Goal: Information Seeking & Learning: Learn about a topic

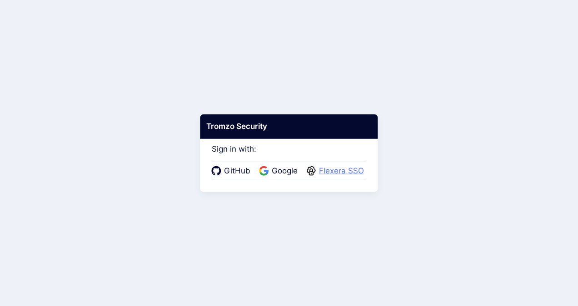
click at [338, 170] on span "Flexera SSO" at bounding box center [341, 171] width 50 height 12
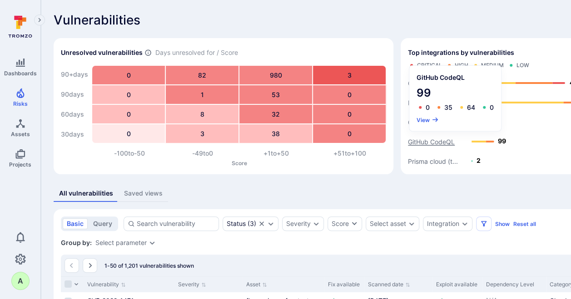
click at [431, 142] on text "GitHub CodeQL" at bounding box center [431, 142] width 47 height 8
click at [424, 119] on button "View" at bounding box center [428, 119] width 22 height 7
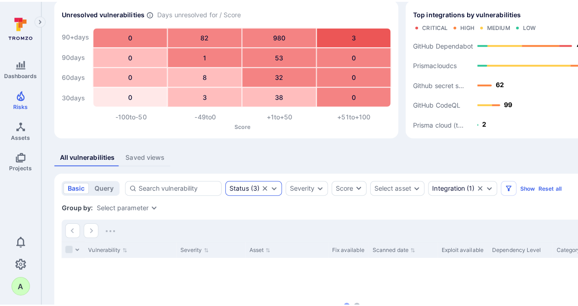
scroll to position [80, 0]
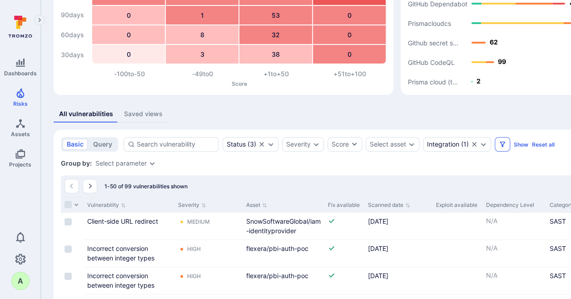
click at [500, 142] on icon "Filters" at bounding box center [502, 144] width 5 height 5
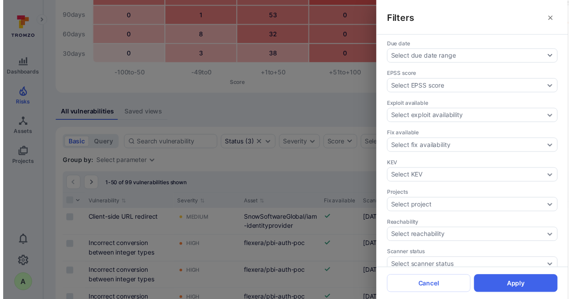
scroll to position [216, 0]
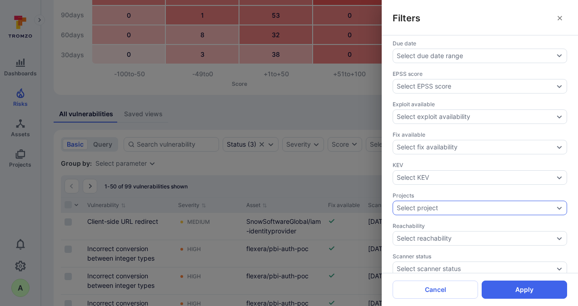
click at [549, 201] on div "Select project" at bounding box center [480, 208] width 174 height 15
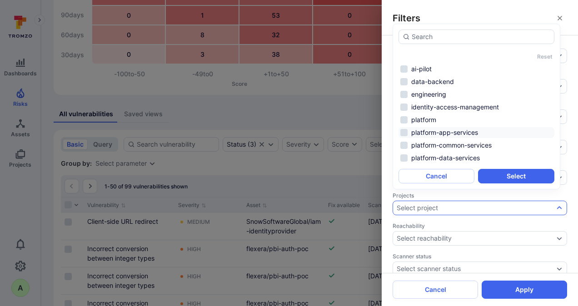
click at [452, 131] on li "platform-app-services" at bounding box center [476, 132] width 156 height 11
click at [507, 175] on button "Select" at bounding box center [516, 176] width 76 height 15
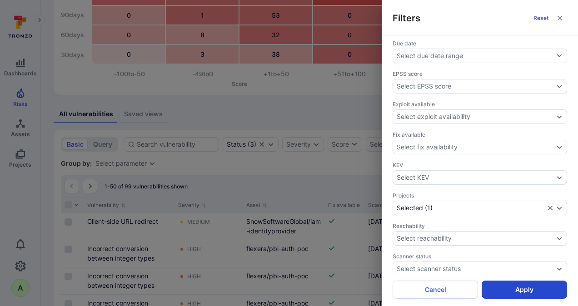
click at [524, 292] on button "Apply" at bounding box center [524, 290] width 85 height 18
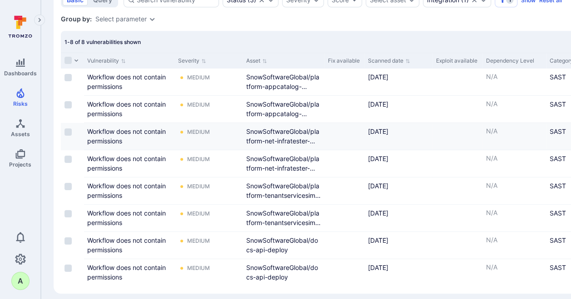
scroll to position [235, 0]
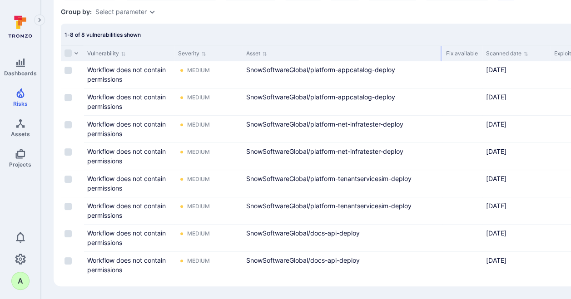
drag, startPoint x: 323, startPoint y: 49, endPoint x: 441, endPoint y: 47, distance: 118.1
click at [441, 47] on div at bounding box center [441, 53] width 1 height 15
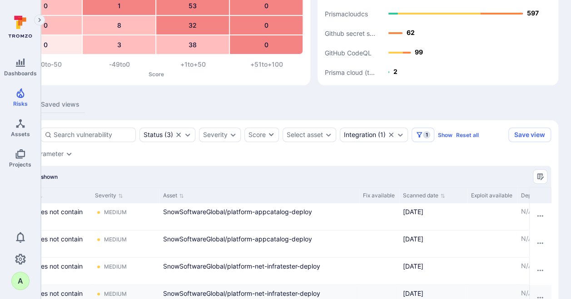
scroll to position [88, 83]
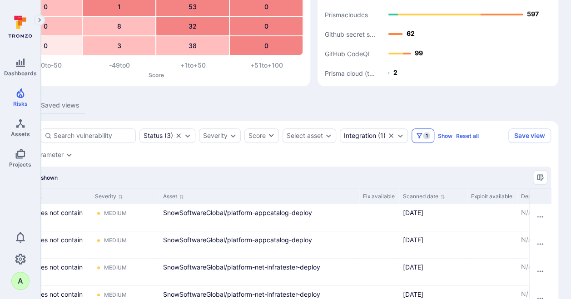
click at [423, 135] on span "1" at bounding box center [426, 135] width 7 height 7
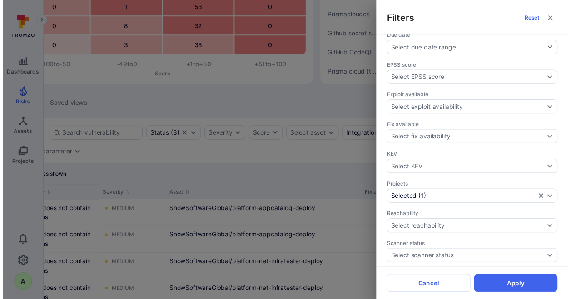
scroll to position [227, 0]
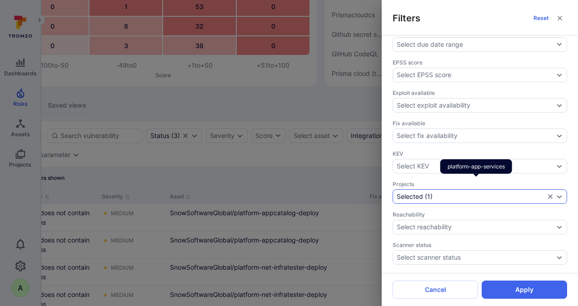
click at [557, 195] on icon "Expand dropdown" at bounding box center [559, 196] width 5 height 3
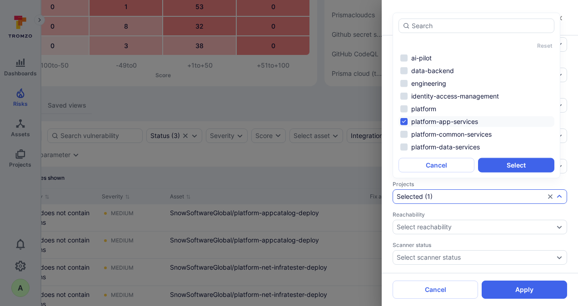
click at [403, 122] on li "platform-app-services" at bounding box center [476, 121] width 156 height 11
click at [405, 147] on li "platform-data-services" at bounding box center [476, 147] width 156 height 11
click at [512, 164] on button "Select" at bounding box center [516, 165] width 76 height 15
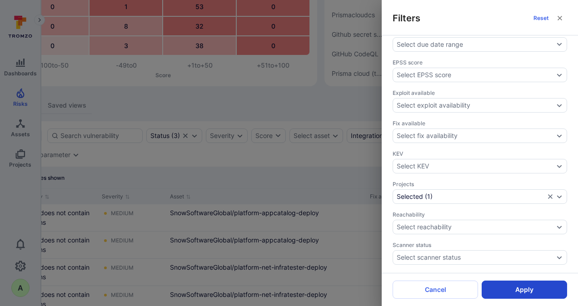
click at [522, 287] on button "Apply" at bounding box center [524, 290] width 85 height 18
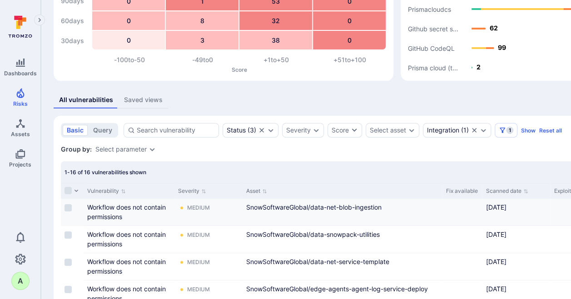
scroll to position [79, 0]
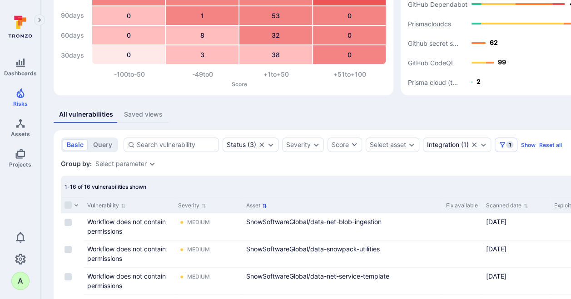
click at [265, 204] on icon "Sort by Asset" at bounding box center [264, 206] width 5 height 5
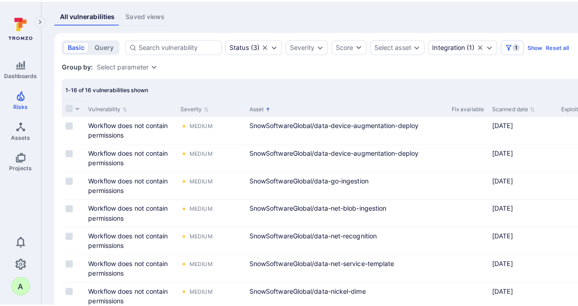
scroll to position [181, 0]
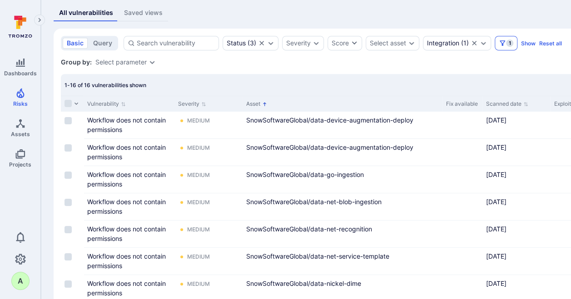
click at [504, 45] on icon "Filters" at bounding box center [502, 43] width 7 height 7
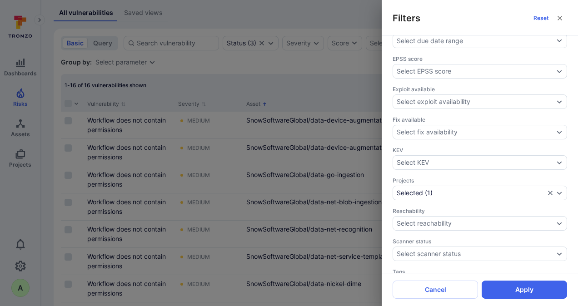
scroll to position [303, 0]
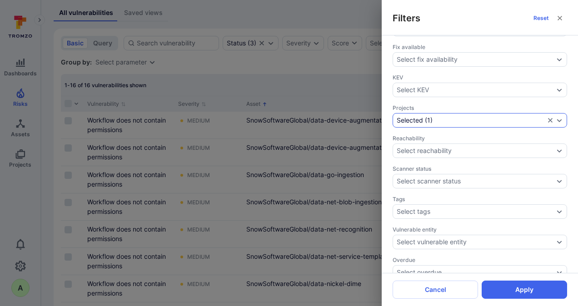
click at [556, 117] on icon "Expand dropdown" at bounding box center [559, 120] width 7 height 7
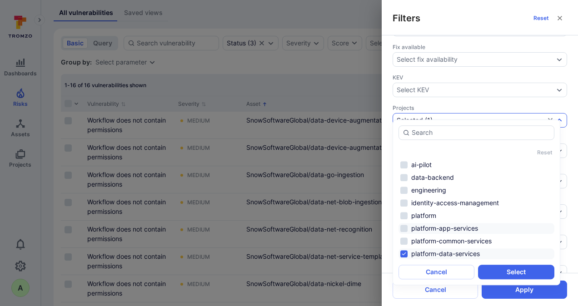
click at [440, 227] on li "platform-app-services" at bounding box center [476, 228] width 156 height 11
click at [509, 268] on button "Select" at bounding box center [516, 272] width 76 height 15
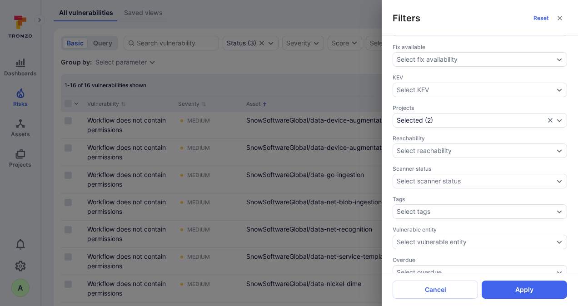
click at [524, 290] on button "Apply" at bounding box center [524, 290] width 85 height 18
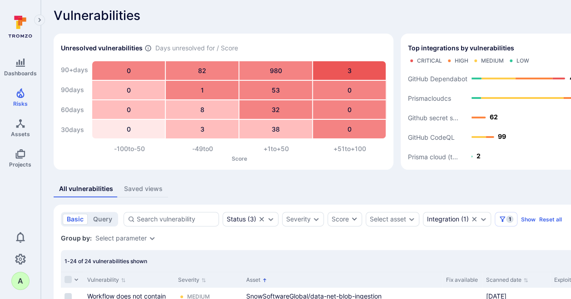
scroll to position [2, 0]
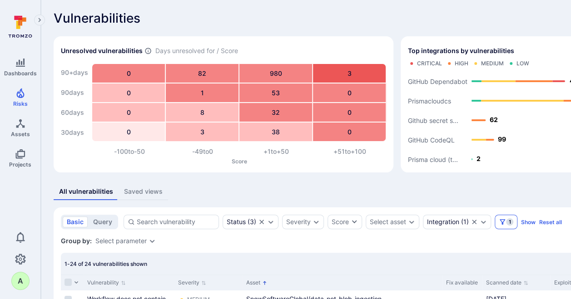
click at [504, 222] on icon "Filters" at bounding box center [502, 222] width 7 height 7
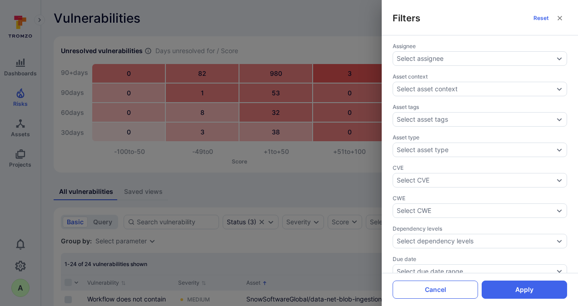
click at [456, 286] on button "Cancel" at bounding box center [435, 290] width 85 height 18
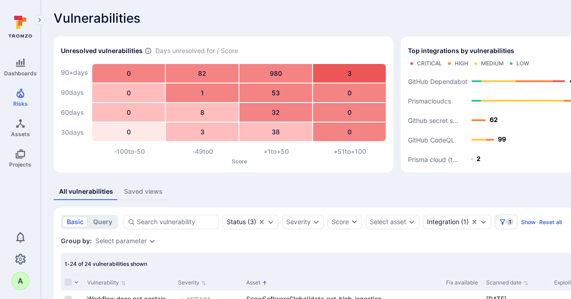
scroll to position [0, 0]
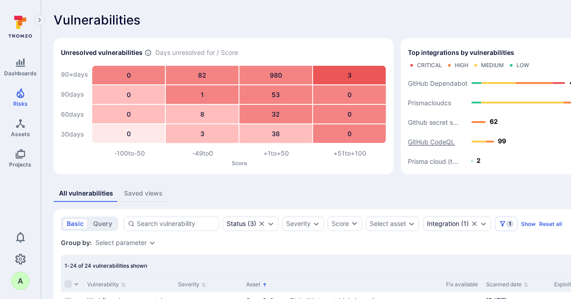
click at [429, 141] on text "GitHub CodeQL" at bounding box center [431, 142] width 47 height 8
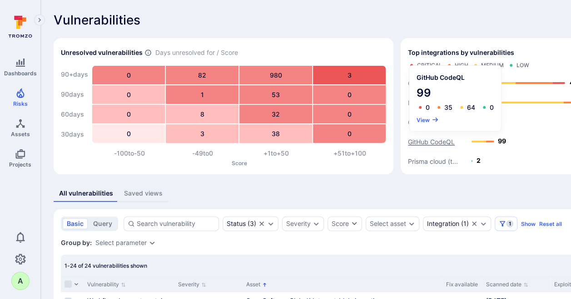
click at [429, 141] on text "GitHub CodeQL" at bounding box center [431, 142] width 47 height 8
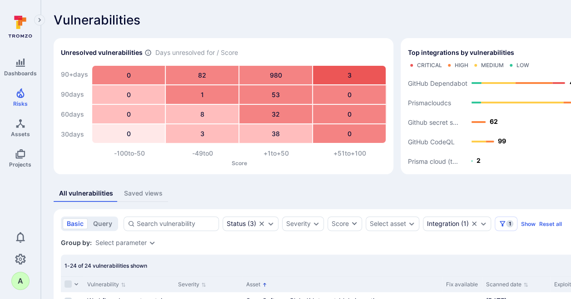
click at [429, 82] on text "GitHub Dependabot" at bounding box center [438, 84] width 60 height 8
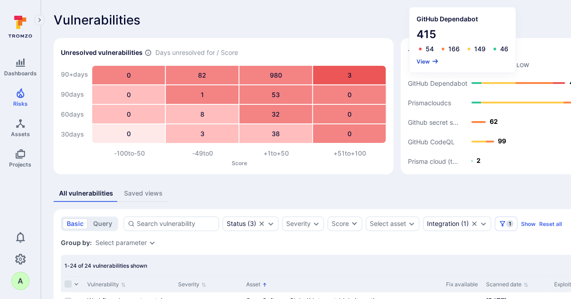
click at [427, 63] on button "View" at bounding box center [428, 61] width 22 height 7
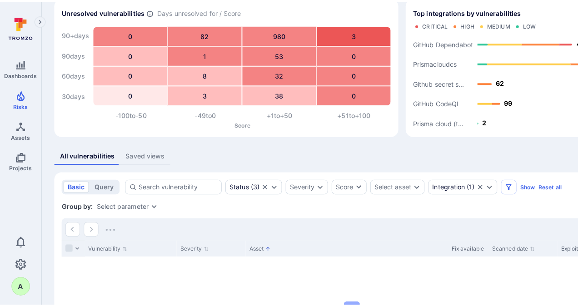
scroll to position [68, 0]
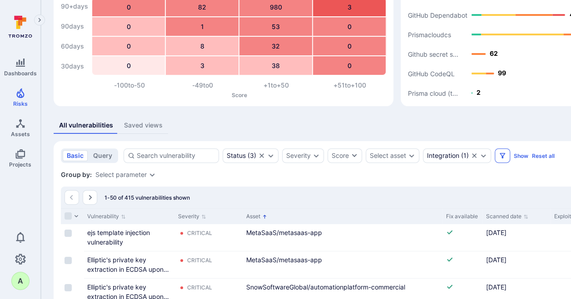
click at [501, 156] on icon "Filters" at bounding box center [502, 155] width 5 height 5
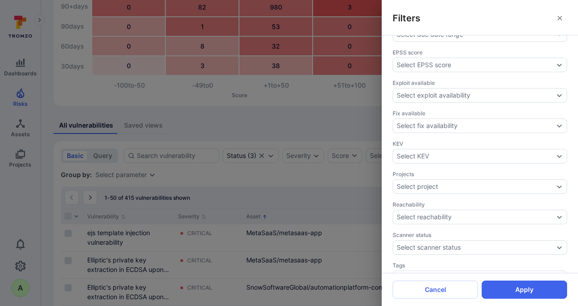
scroll to position [239, 0]
click at [556, 182] on icon "Expand dropdown" at bounding box center [559, 185] width 7 height 7
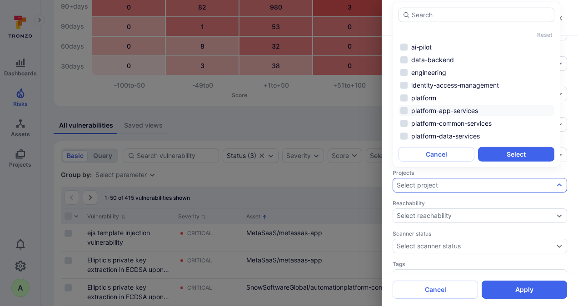
click at [456, 110] on li "platform-app-services" at bounding box center [476, 110] width 156 height 11
click at [515, 152] on button "Select" at bounding box center [516, 154] width 76 height 15
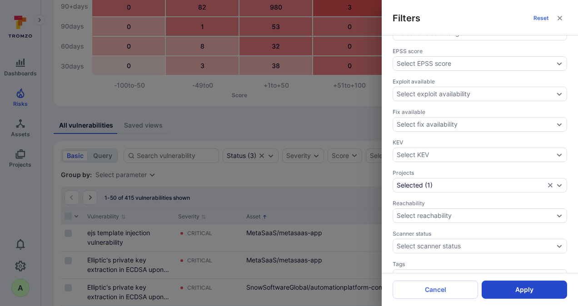
click at [521, 286] on button "Apply" at bounding box center [524, 290] width 85 height 18
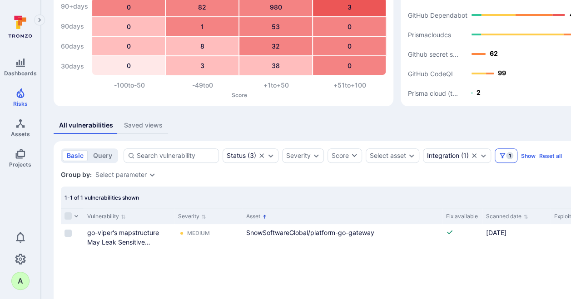
click at [503, 156] on icon "Filters" at bounding box center [502, 155] width 7 height 7
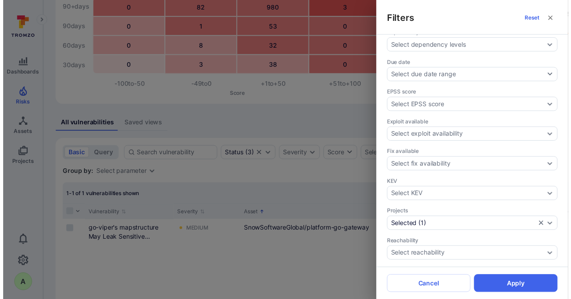
scroll to position [204, 0]
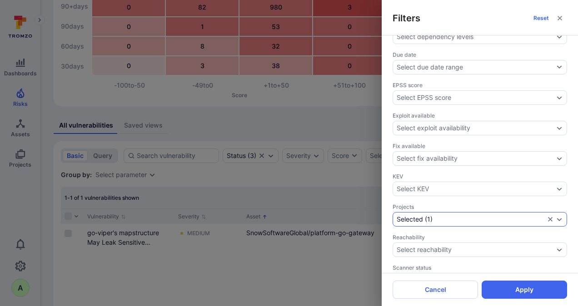
click at [556, 216] on icon "Expand dropdown" at bounding box center [559, 219] width 7 height 7
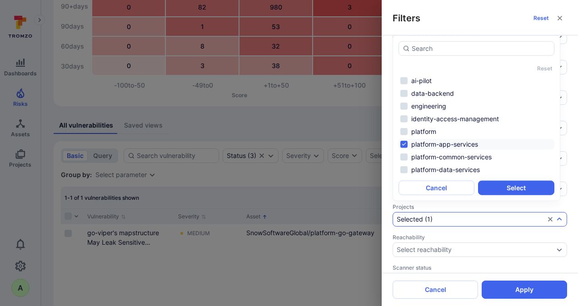
click at [437, 148] on li "platform-app-services" at bounding box center [476, 144] width 156 height 11
click at [441, 170] on li "platform-data-services" at bounding box center [476, 169] width 156 height 11
click at [507, 187] on button "Select" at bounding box center [516, 188] width 76 height 15
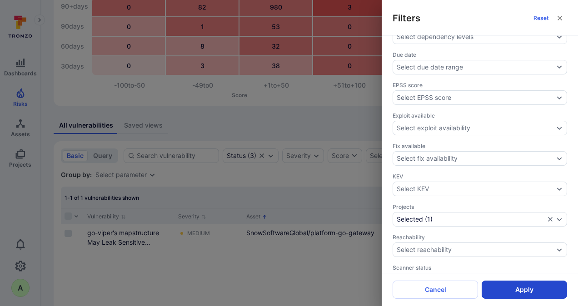
click at [523, 288] on button "Apply" at bounding box center [524, 290] width 85 height 18
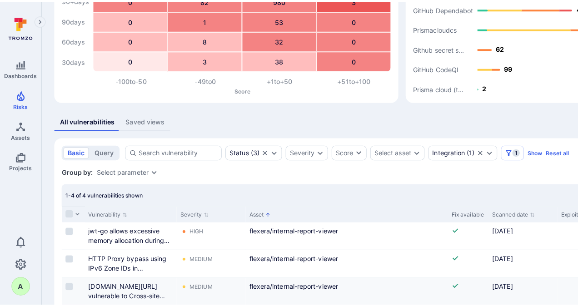
scroll to position [9, 0]
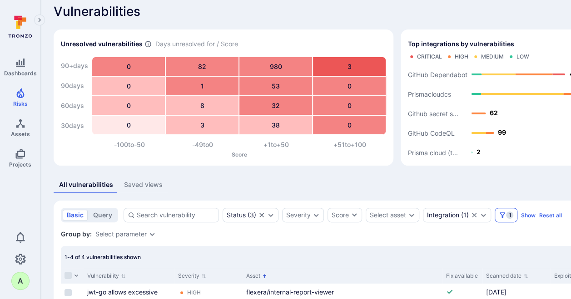
click at [509, 214] on span "1" at bounding box center [509, 215] width 7 height 7
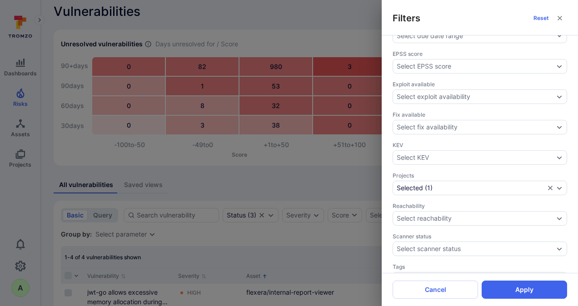
scroll to position [239, 0]
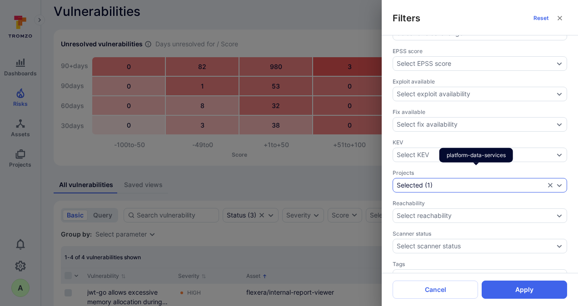
click at [556, 182] on icon "Expand dropdown" at bounding box center [559, 185] width 7 height 7
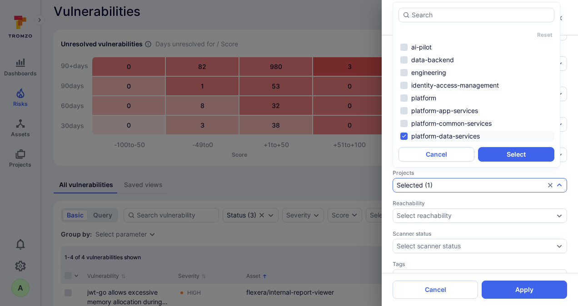
click at [556, 182] on icon "Expand dropdown" at bounding box center [559, 185] width 7 height 7
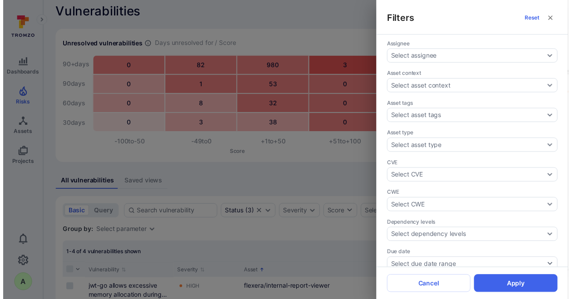
scroll to position [0, 0]
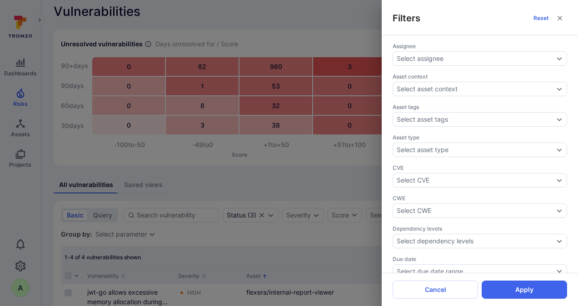
click at [557, 20] on icon "close" at bounding box center [559, 18] width 7 height 7
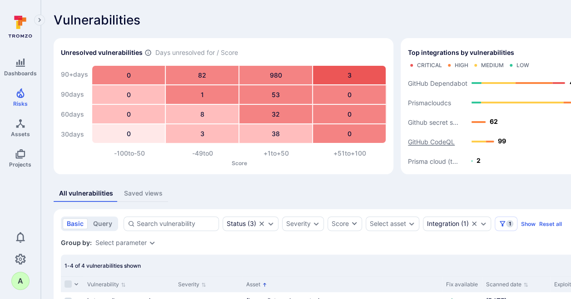
click at [428, 139] on text "GitHub CodeQL" at bounding box center [431, 142] width 47 height 8
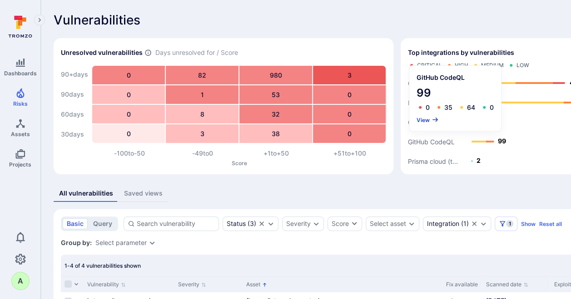
click at [427, 119] on button "View" at bounding box center [428, 119] width 22 height 7
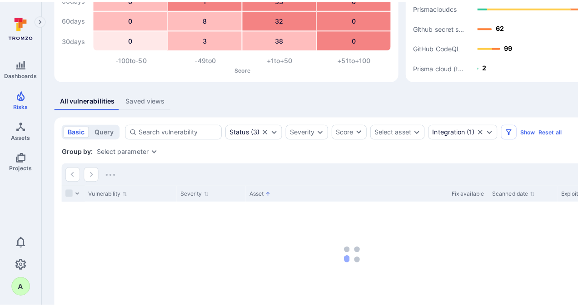
scroll to position [84, 0]
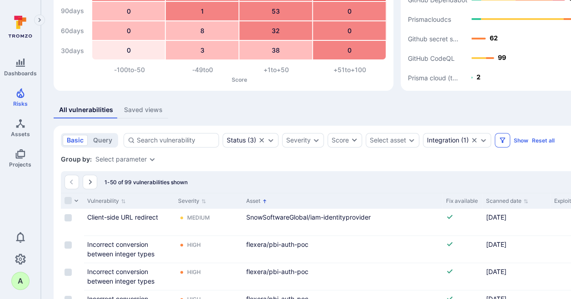
click at [500, 143] on icon "Filters" at bounding box center [502, 140] width 7 height 7
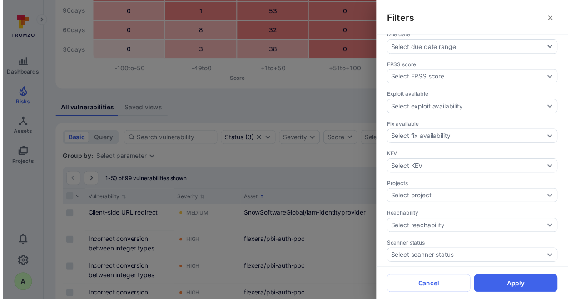
scroll to position [227, 0]
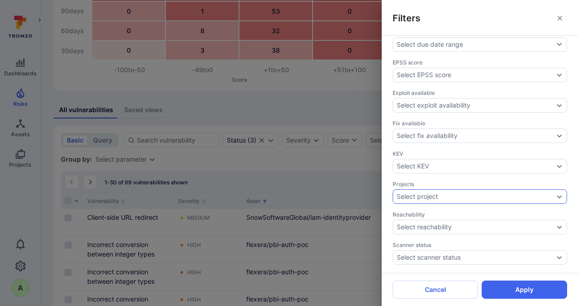
click at [556, 193] on icon "Expand dropdown" at bounding box center [559, 196] width 7 height 7
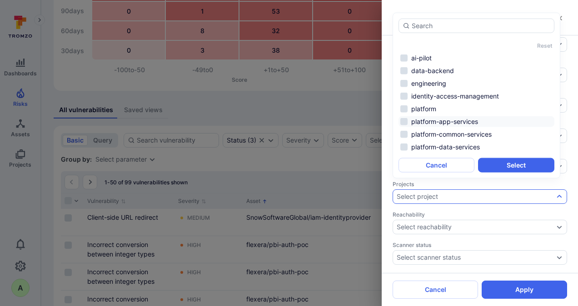
click at [442, 120] on li "platform-app-services" at bounding box center [476, 121] width 156 height 11
click at [519, 166] on button "Select" at bounding box center [516, 165] width 76 height 15
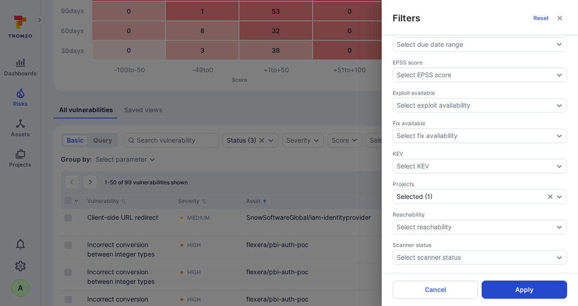
click at [536, 289] on button "Apply" at bounding box center [524, 290] width 85 height 18
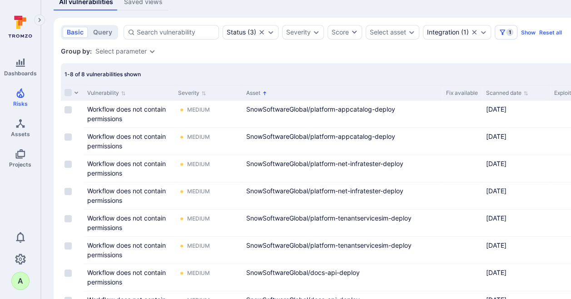
scroll to position [197, 0]
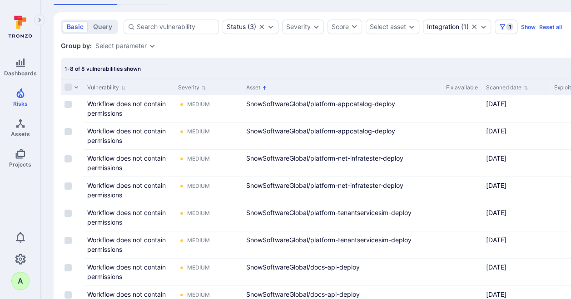
click at [265, 88] on icon "Sorted by: Alphabetically (A-Z)" at bounding box center [264, 87] width 5 height 5
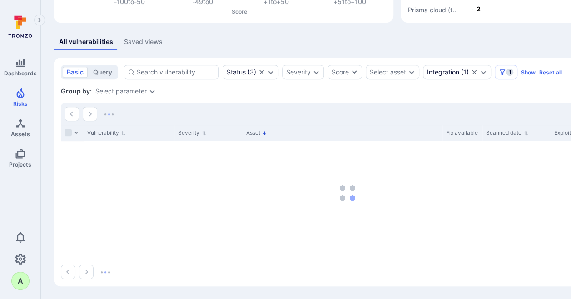
scroll to position [152, 0]
click at [266, 133] on icon "Sorted by: Alphabetically (Z-A)" at bounding box center [264, 133] width 5 height 5
click at [263, 133] on icon "Sort by Asset" at bounding box center [264, 133] width 5 height 5
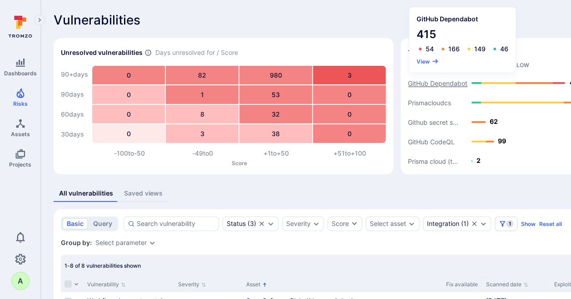
click at [419, 85] on text "GitHub Dependabot" at bounding box center [438, 84] width 60 height 8
click at [422, 62] on button "View" at bounding box center [428, 61] width 22 height 7
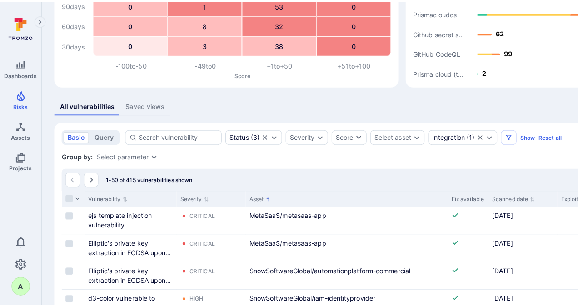
scroll to position [84, 0]
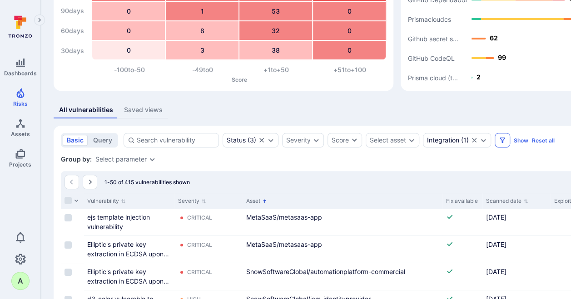
click at [502, 140] on icon "Filters" at bounding box center [502, 140] width 5 height 5
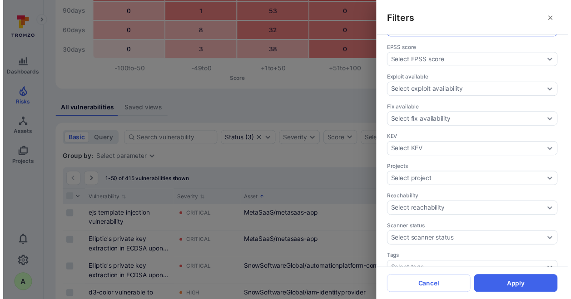
scroll to position [261, 0]
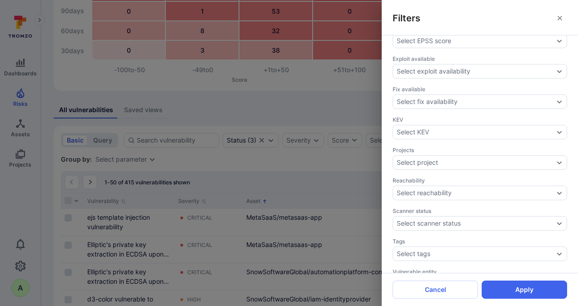
click at [560, 148] on div "Assignee Select assignee Asset context Select asset context Asset tags Select a…" at bounding box center [480, 154] width 196 height 238
click at [556, 159] on icon "Expand dropdown" at bounding box center [559, 162] width 7 height 7
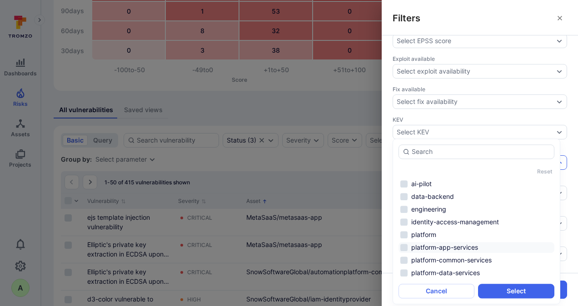
click at [449, 247] on li "platform-app-services" at bounding box center [476, 247] width 156 height 11
click at [451, 273] on li "platform-data-services" at bounding box center [476, 273] width 156 height 11
click at [509, 293] on button "Select" at bounding box center [516, 291] width 76 height 15
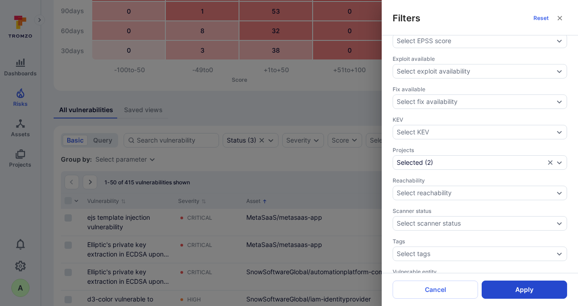
click at [521, 289] on button "Apply" at bounding box center [524, 290] width 85 height 18
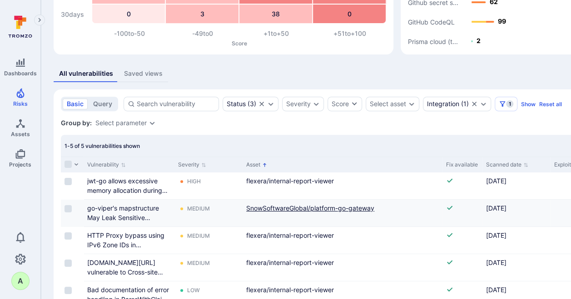
scroll to position [154, 0]
